Goal: Information Seeking & Learning: Learn about a topic

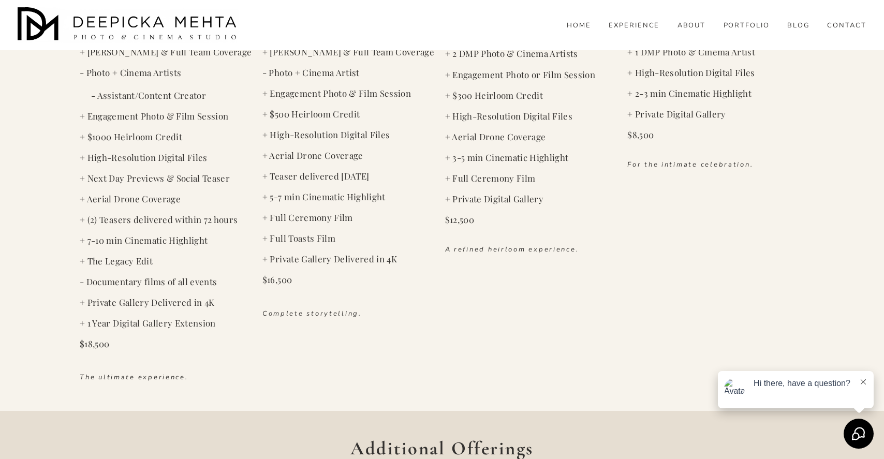
scroll to position [1678, 0]
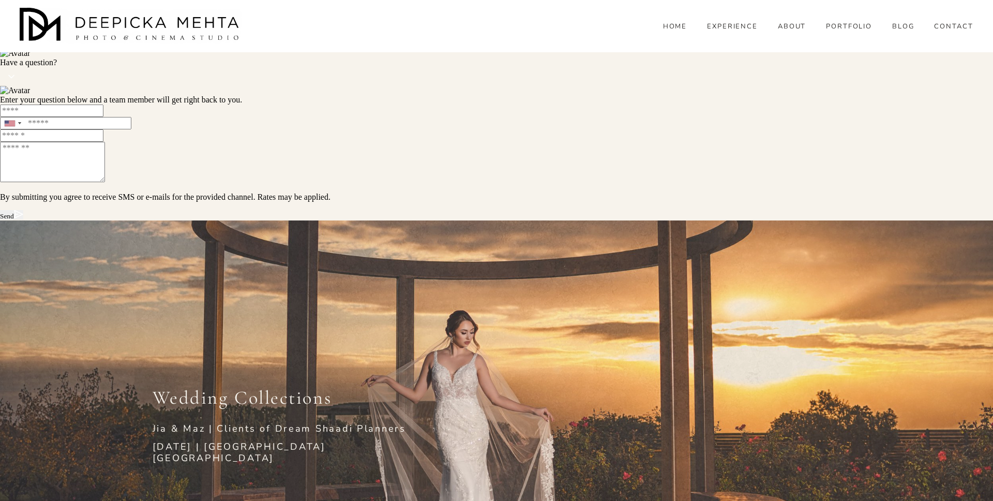
click at [256, 440] on span "[DATE] | [GEOGRAPHIC_DATA] [GEOGRAPHIC_DATA]" at bounding box center [241, 452] width 177 height 24
drag, startPoint x: 256, startPoint y: 228, endPoint x: 373, endPoint y: 228, distance: 116.9
click at [330, 440] on span "[DATE] | [GEOGRAPHIC_DATA] [GEOGRAPHIC_DATA]" at bounding box center [241, 452] width 177 height 24
copy span "Terrace Club Dripping Springs"
click at [12, 31] on icon at bounding box center [6, 25] width 12 height 12
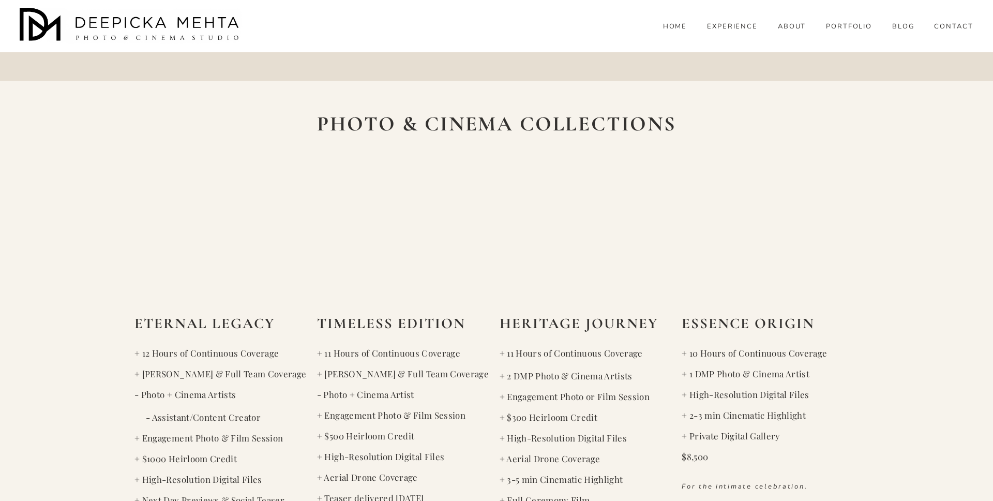
scroll to position [1552, 0]
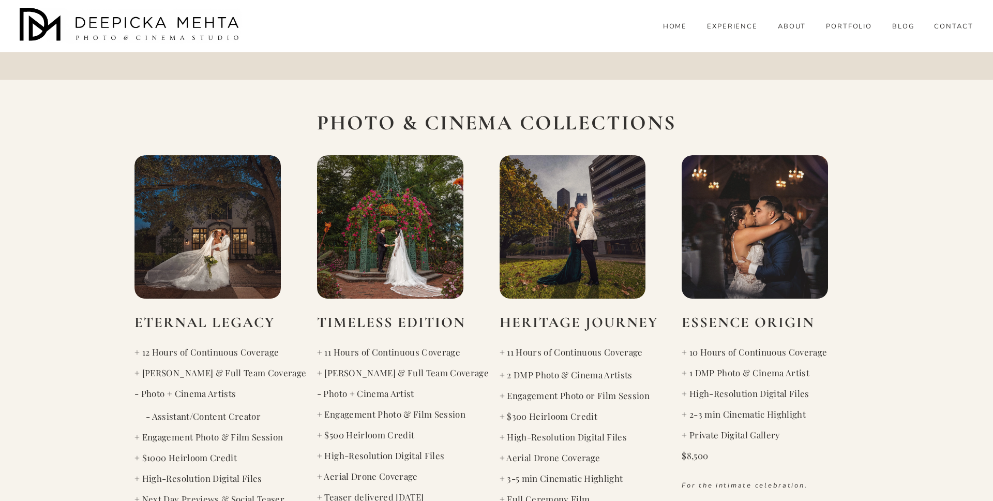
click at [883, 306] on div "PHOTO & CINEMA COLLECTIONS ETERNAL LEGACY + 12 Hours of Continuous Coverage + D…" at bounding box center [496, 408] width 993 height 590
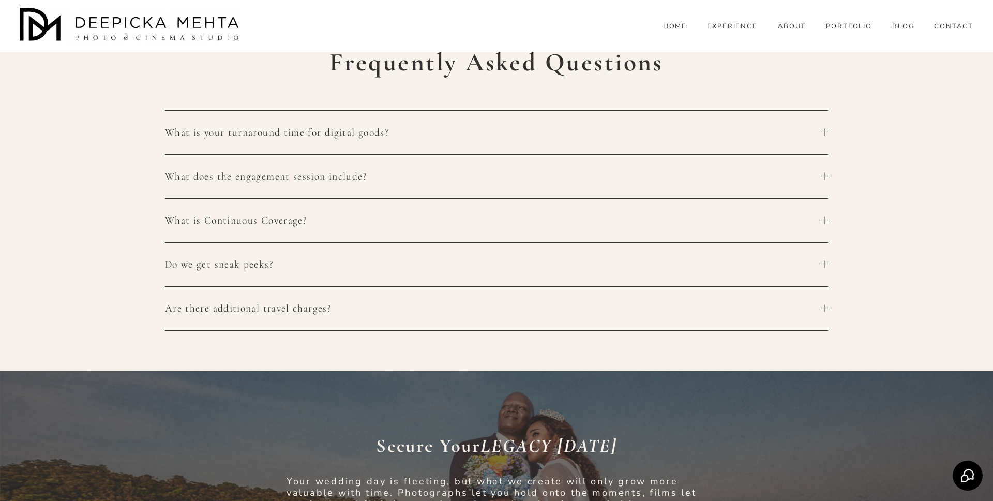
scroll to position [2432, 0]
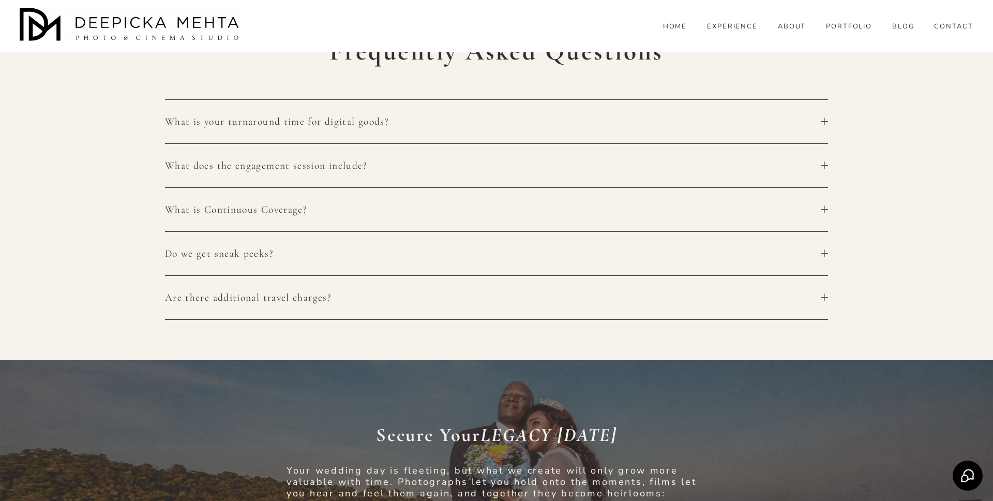
click at [449, 113] on button "What is your turnaround time for digital goods?" at bounding box center [496, 121] width 663 height 43
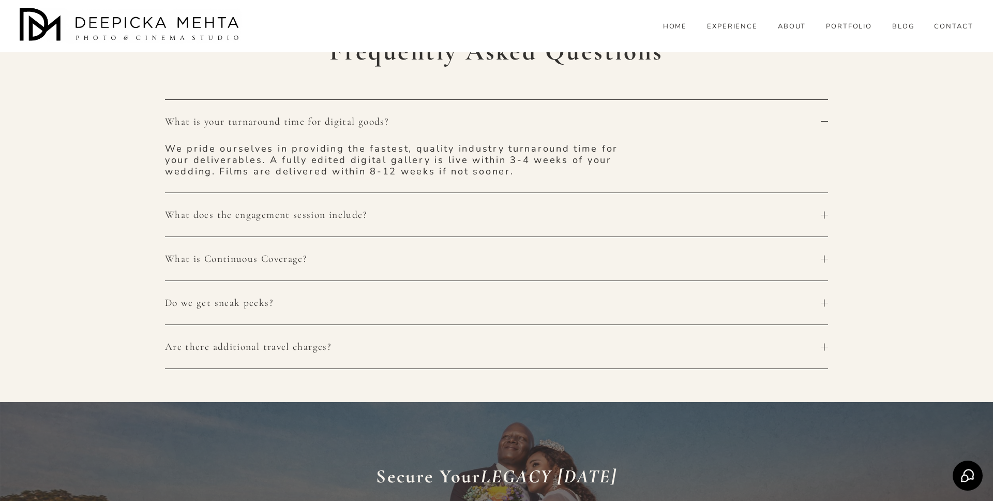
click at [454, 229] on button "What does the engagement session include?" at bounding box center [496, 214] width 663 height 43
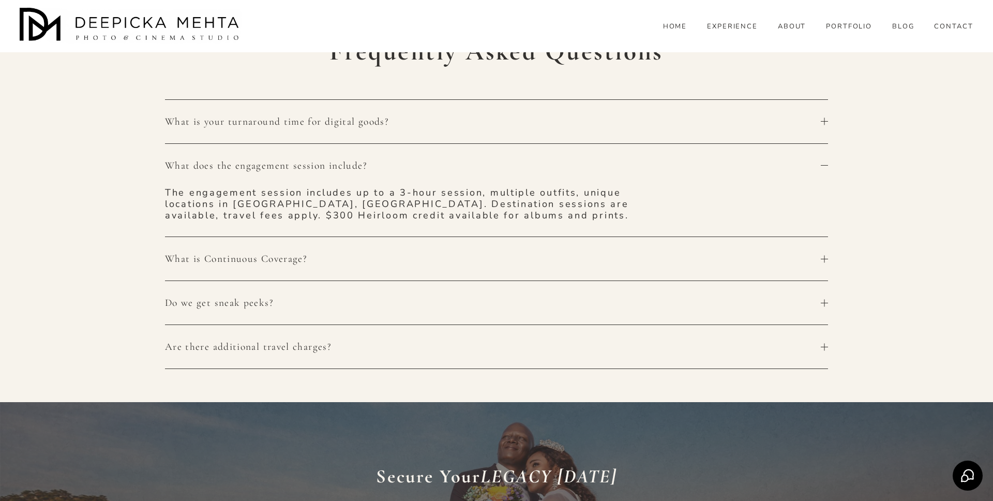
click at [446, 257] on span "What is Continuous Coverage?" at bounding box center [493, 258] width 656 height 12
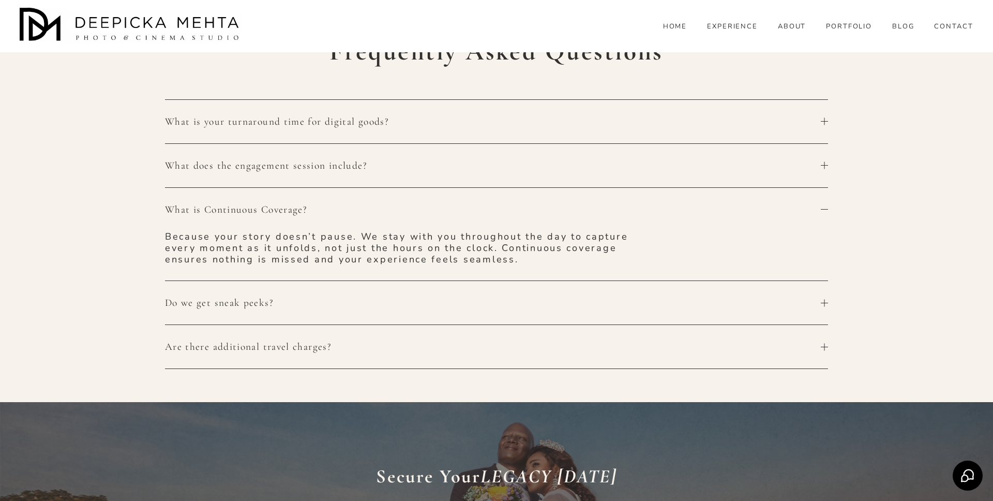
click at [449, 297] on span "Do we get sneak peeks?" at bounding box center [493, 302] width 656 height 12
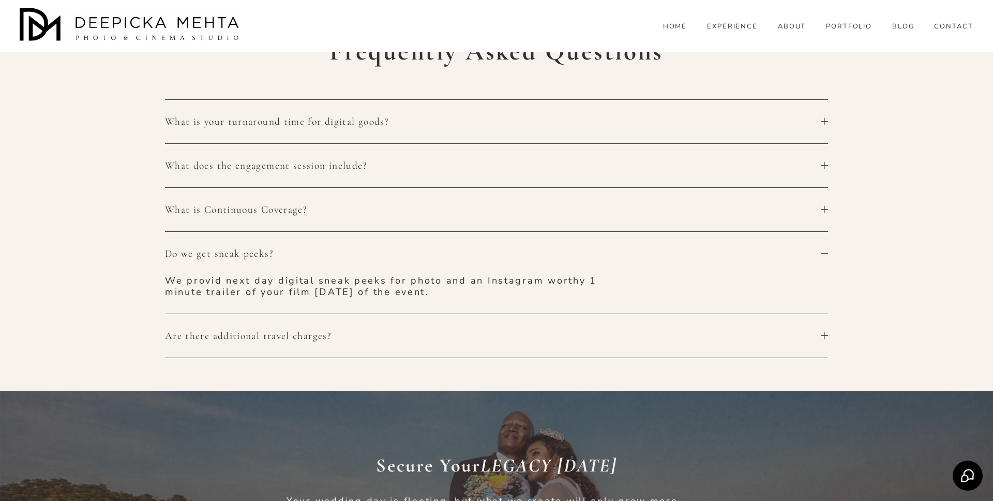
click at [452, 326] on button "Are there additional travel charges?" at bounding box center [496, 335] width 663 height 43
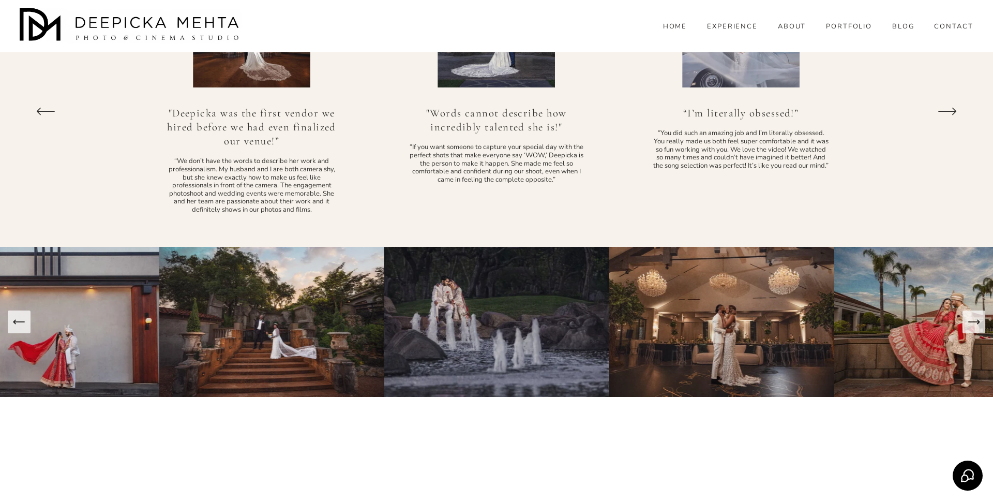
scroll to position [3216, 0]
